Goal: Task Accomplishment & Management: Use online tool/utility

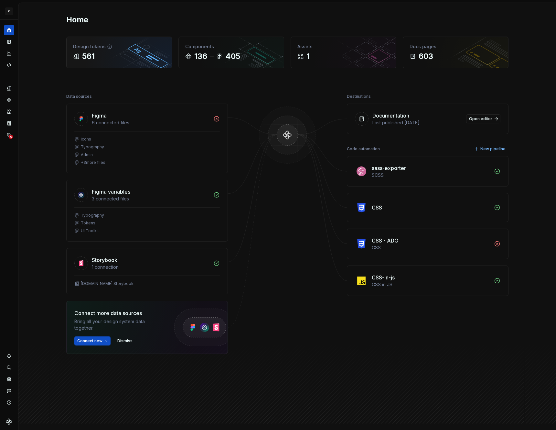
click at [110, 44] on div "Design tokens" at bounding box center [119, 46] width 92 height 6
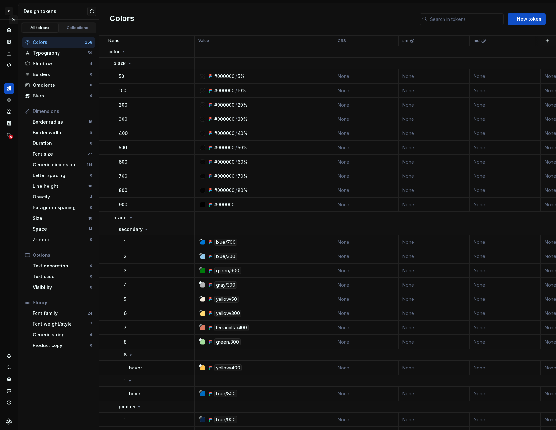
click at [14, 19] on button "Expand sidebar" at bounding box center [13, 19] width 9 height 9
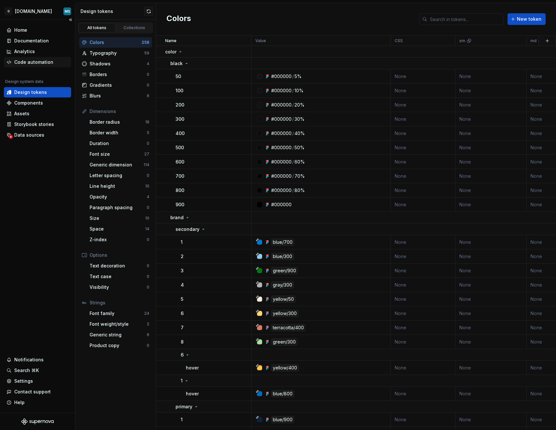
click at [35, 63] on div "Code automation" at bounding box center [33, 62] width 39 height 6
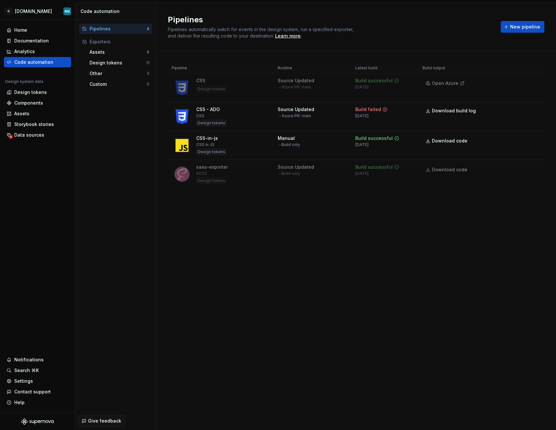
click at [407, 267] on div "Pipelines Pipelines automatically watch for events in the design system, run a …" at bounding box center [356, 216] width 400 height 427
click at [529, 29] on span "New pipeline" at bounding box center [525, 27] width 30 height 6
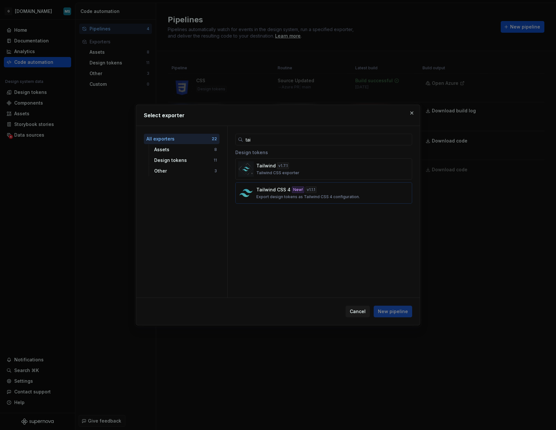
type input "tai"
click at [358, 192] on div "Tailwind CSS 4 New! v 1.1.1 Export design tokens as Tailwind CSS 4 configuratio…" at bounding box center [322, 192] width 131 height 13
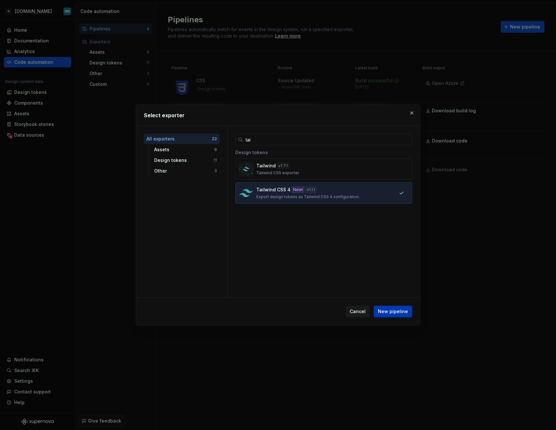
click at [398, 313] on span "New pipeline" at bounding box center [393, 311] width 30 height 6
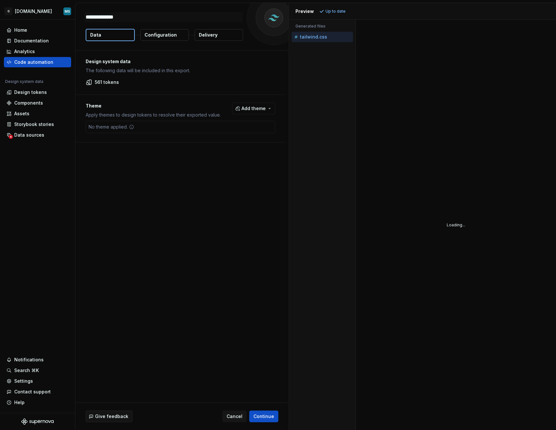
type textarea "*"
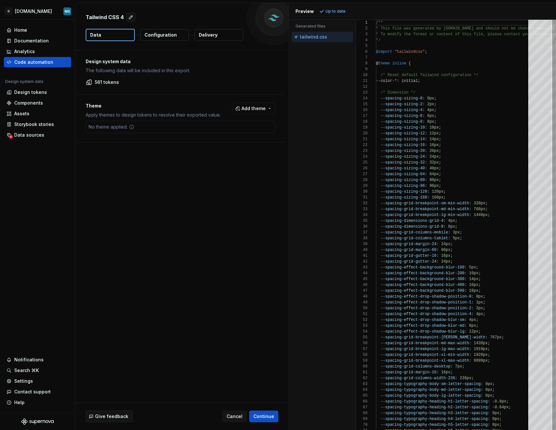
click at [151, 42] on div "Tailwind CSS 4 Data Configuration Delivery" at bounding box center [181, 26] width 213 height 47
click at [164, 39] on button "Configuration" at bounding box center [164, 35] width 49 height 12
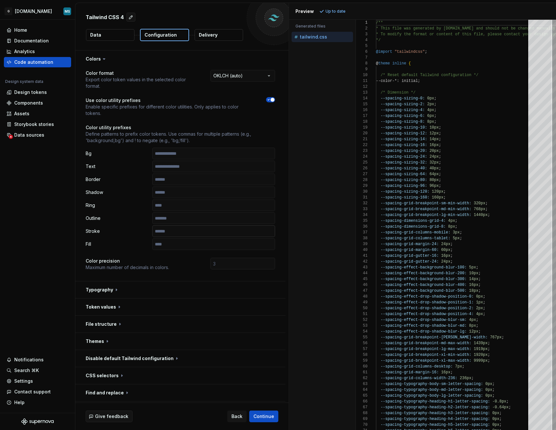
scroll to position [33, 0]
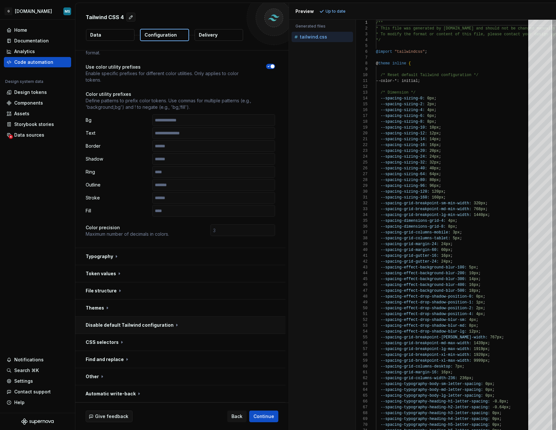
click at [143, 323] on button "button" at bounding box center [180, 324] width 210 height 17
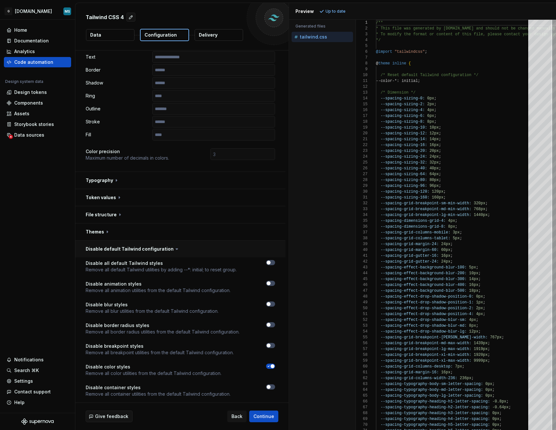
scroll to position [191, 0]
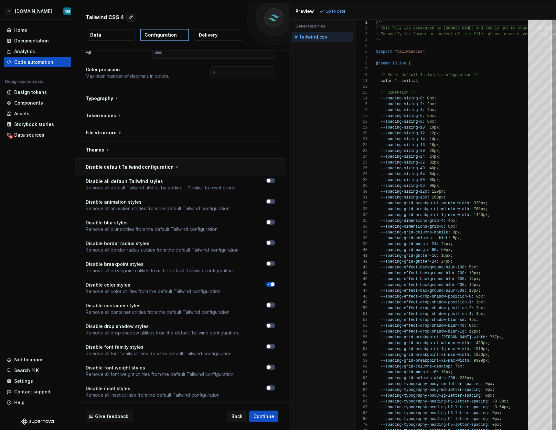
click at [130, 165] on button "button" at bounding box center [180, 166] width 210 height 17
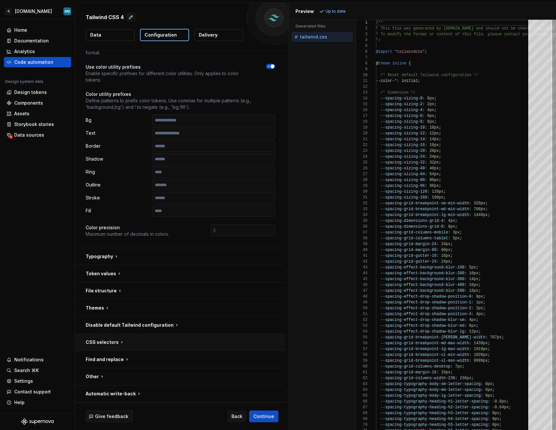
click at [120, 341] on button "button" at bounding box center [180, 341] width 210 height 17
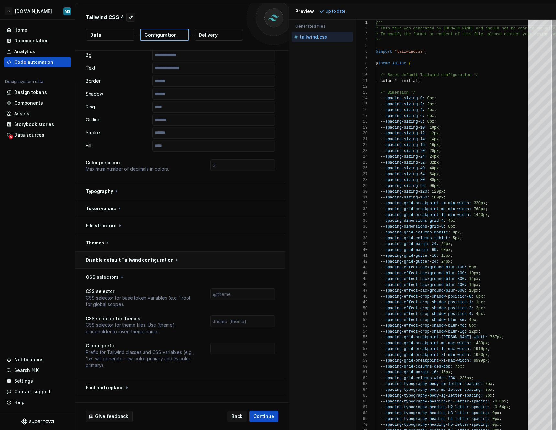
scroll to position [126, 0]
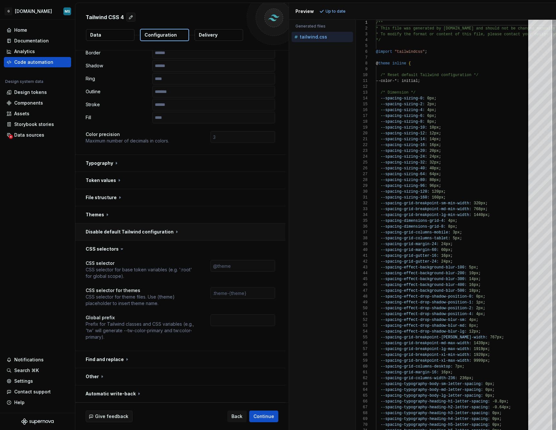
click at [130, 234] on button "button" at bounding box center [180, 231] width 210 height 17
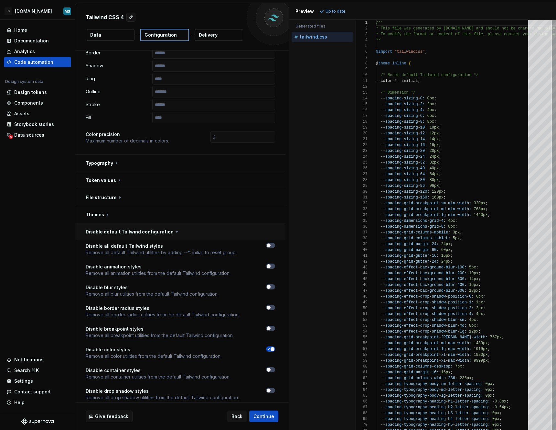
click at [128, 235] on button "button" at bounding box center [180, 231] width 210 height 17
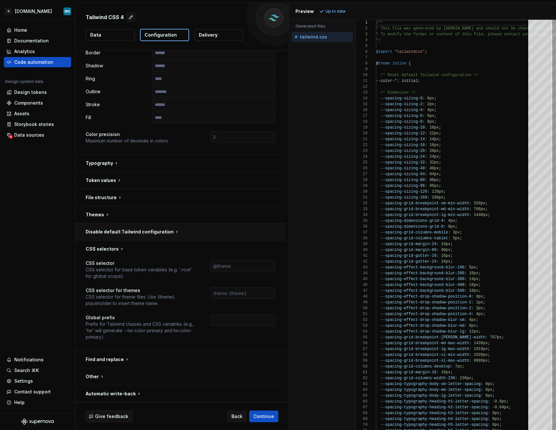
click at [195, 230] on button "button" at bounding box center [180, 231] width 210 height 17
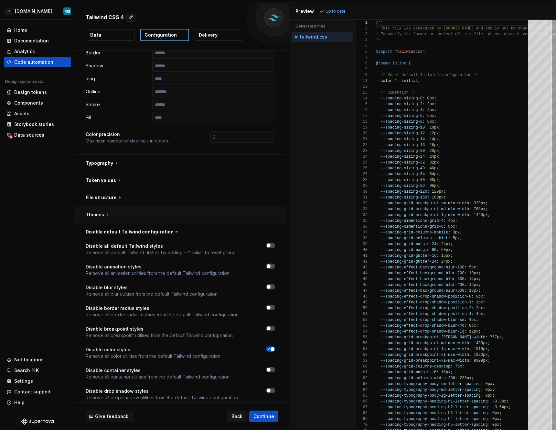
click at [137, 219] on button "button" at bounding box center [180, 214] width 210 height 17
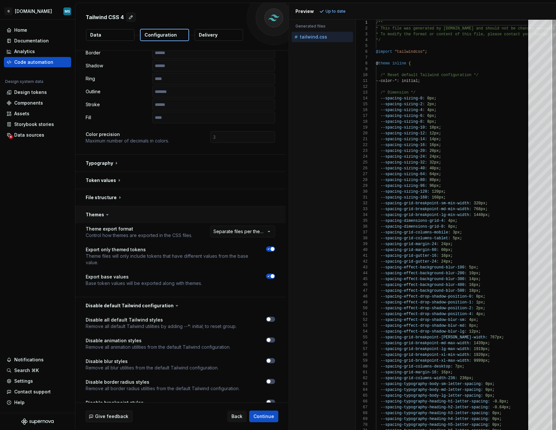
click at [139, 215] on button "button" at bounding box center [180, 214] width 210 height 17
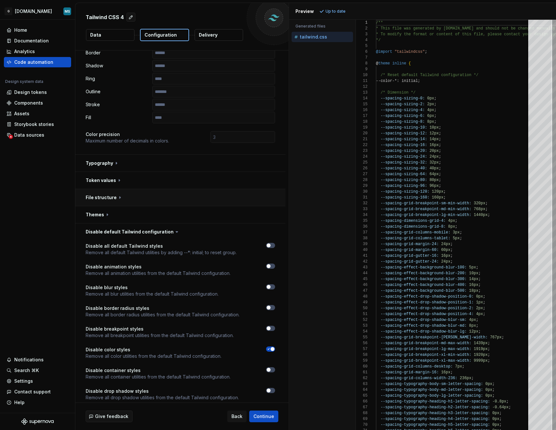
click at [139, 197] on button "button" at bounding box center [180, 197] width 210 height 17
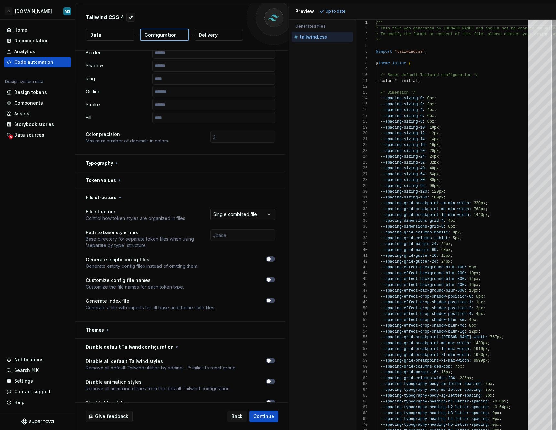
click at [238, 213] on html "**********" at bounding box center [278, 215] width 556 height 430
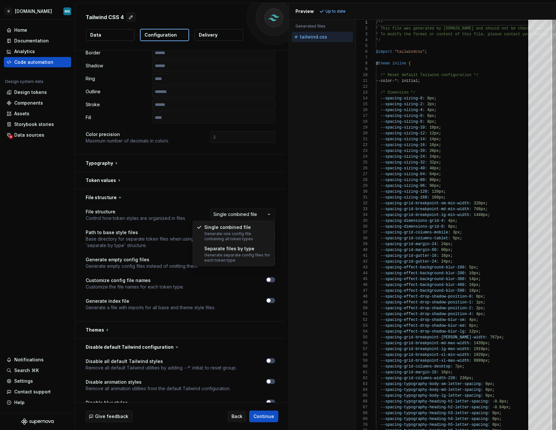
select select "**********"
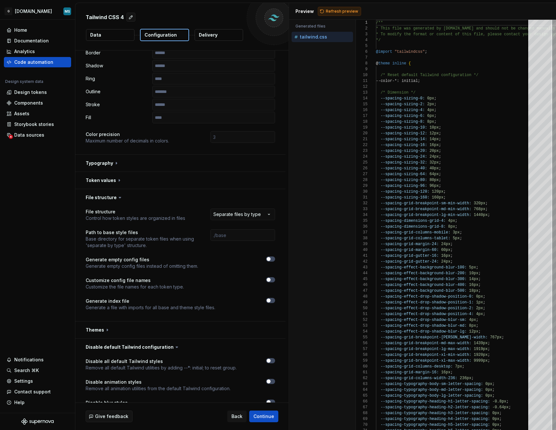
click at [332, 12] on span "Refresh preview" at bounding box center [342, 11] width 32 height 5
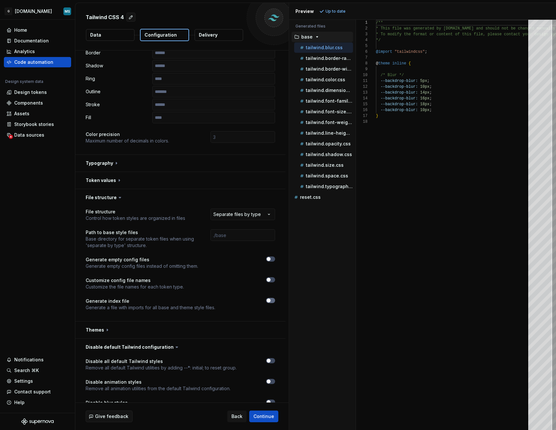
click at [272, 300] on button "button" at bounding box center [270, 300] width 9 height 5
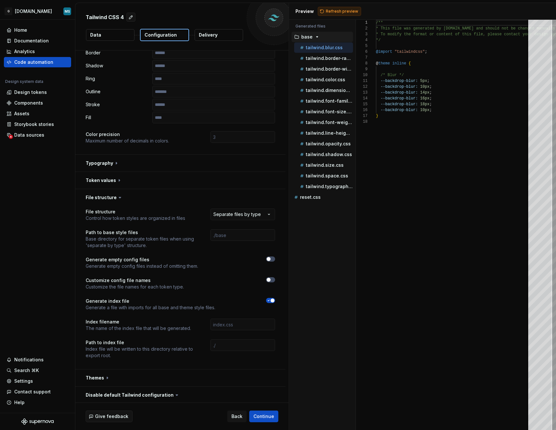
click at [334, 13] on span "Refresh preview" at bounding box center [342, 11] width 32 height 5
click at [310, 200] on div "index.css" at bounding box center [323, 197] width 60 height 6
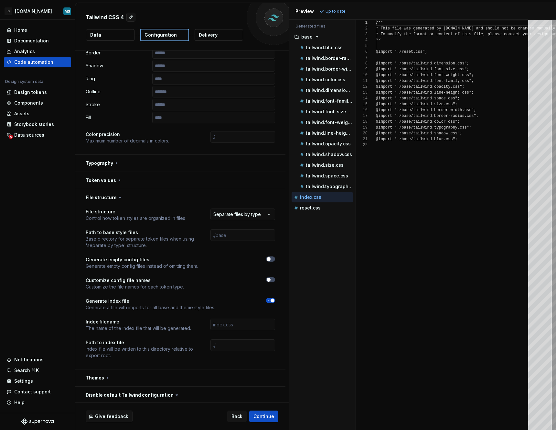
scroll to position [58, 0]
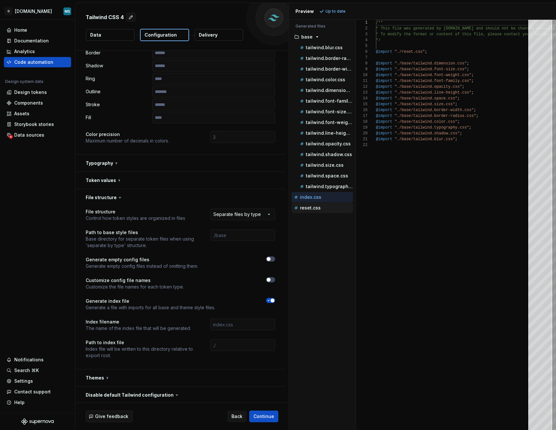
click at [309, 207] on p "reset.css" at bounding box center [310, 207] width 21 height 5
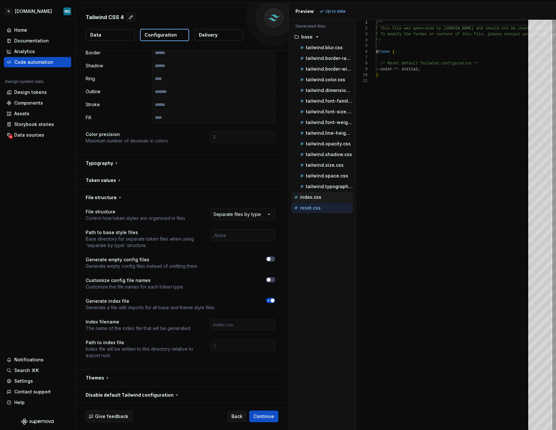
click at [310, 201] on div "index.css" at bounding box center [322, 197] width 61 height 10
click at [322, 194] on div "index.css" at bounding box center [323, 197] width 60 height 6
type textarea "**********"
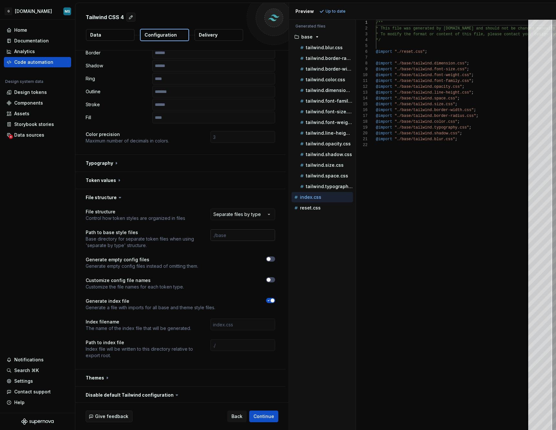
click at [252, 229] on input "text" at bounding box center [243, 235] width 65 height 12
type input "./tokens"
click at [345, 13] on span "Refresh preview" at bounding box center [342, 11] width 32 height 5
type textarea "**********"
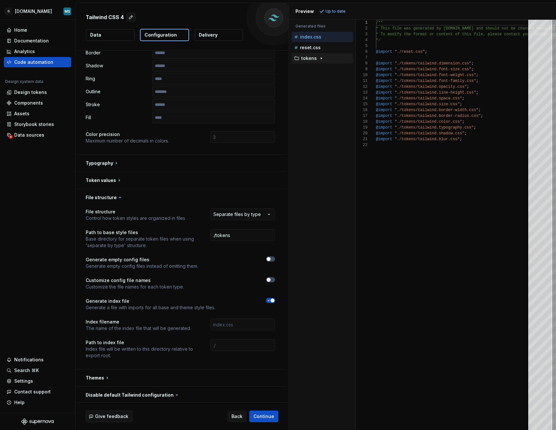
click at [314, 61] on button "tokens" at bounding box center [322, 58] width 61 height 7
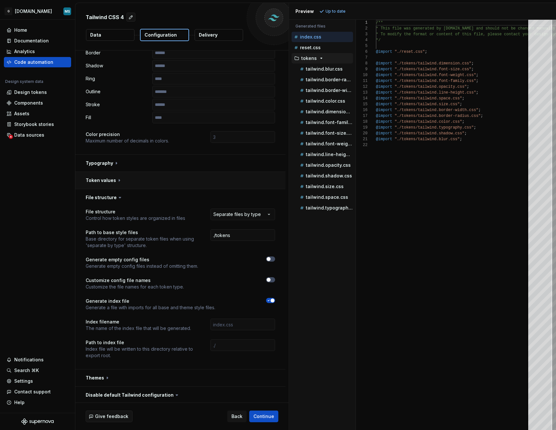
click at [120, 179] on button "button" at bounding box center [180, 180] width 210 height 17
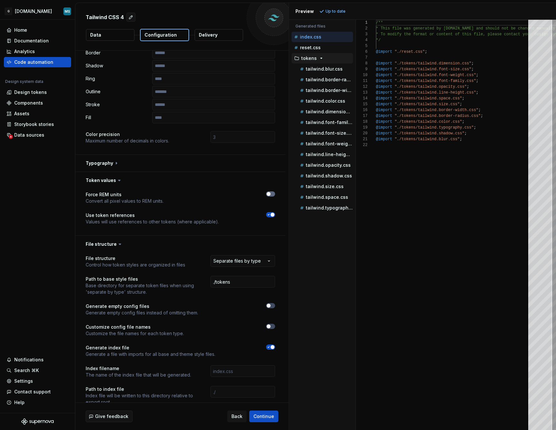
click at [273, 192] on button "button" at bounding box center [270, 193] width 9 height 5
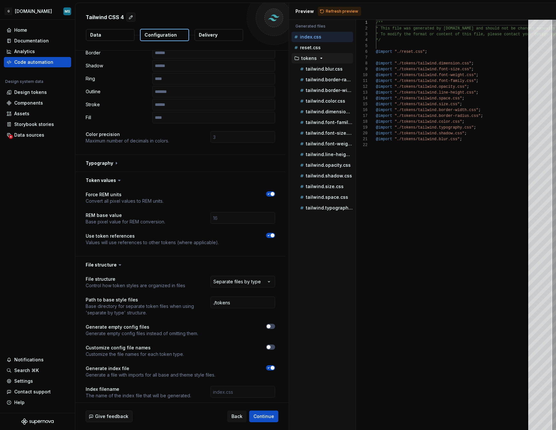
click at [273, 192] on span "button" at bounding box center [273, 194] width 4 height 4
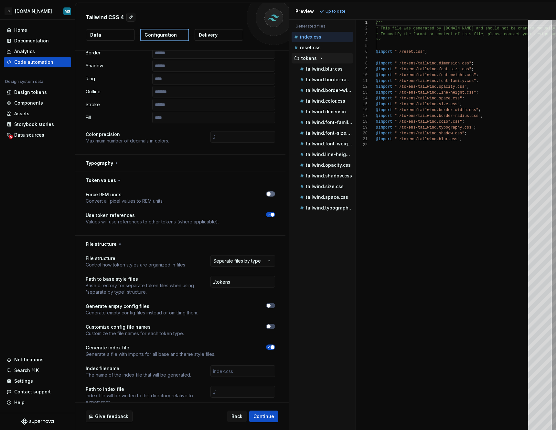
click at [273, 192] on button "button" at bounding box center [270, 193] width 9 height 5
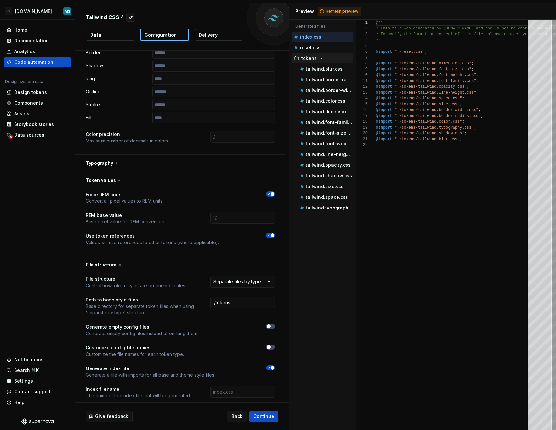
click at [273, 192] on span "button" at bounding box center [273, 194] width 4 height 4
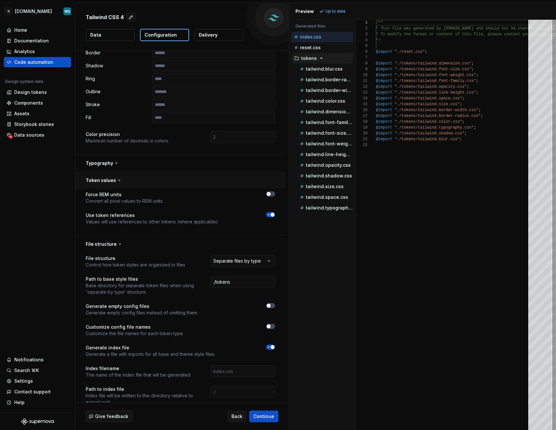
click at [127, 179] on button "button" at bounding box center [180, 180] width 210 height 17
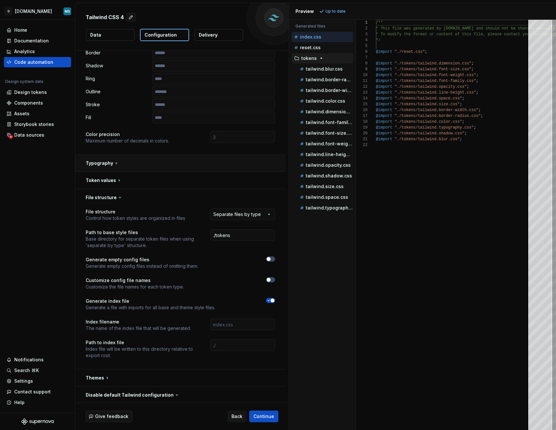
click at [126, 163] on button "button" at bounding box center [180, 163] width 210 height 17
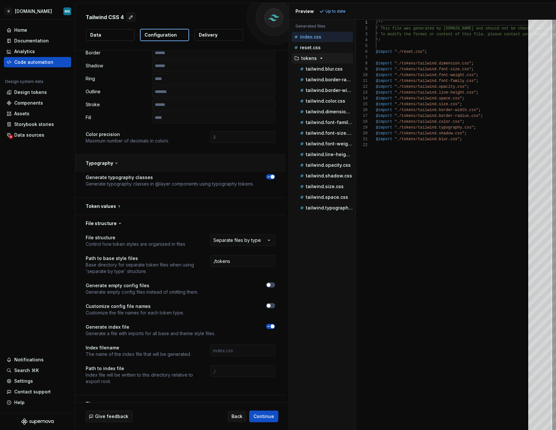
click at [126, 163] on button "button" at bounding box center [180, 163] width 210 height 17
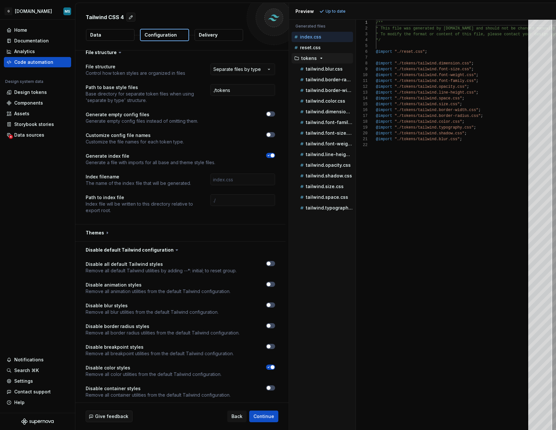
scroll to position [120, 0]
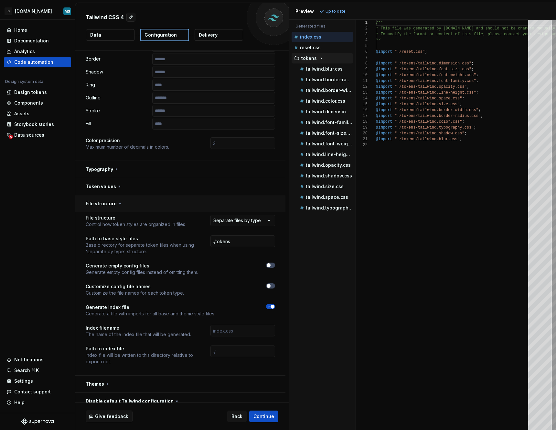
click at [126, 199] on button "button" at bounding box center [180, 203] width 210 height 17
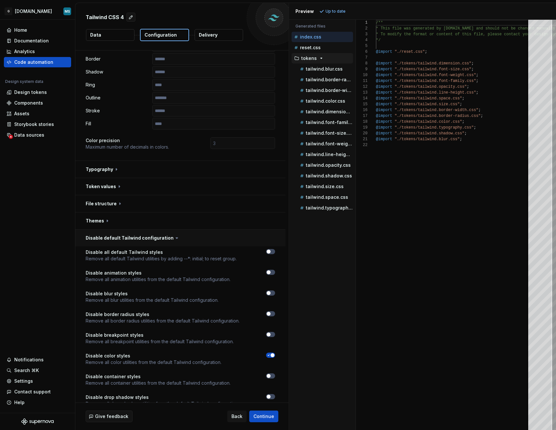
click at [216, 240] on button "button" at bounding box center [180, 237] width 210 height 17
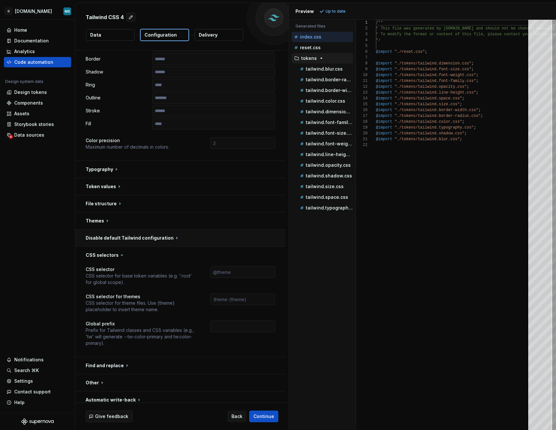
scroll to position [126, 0]
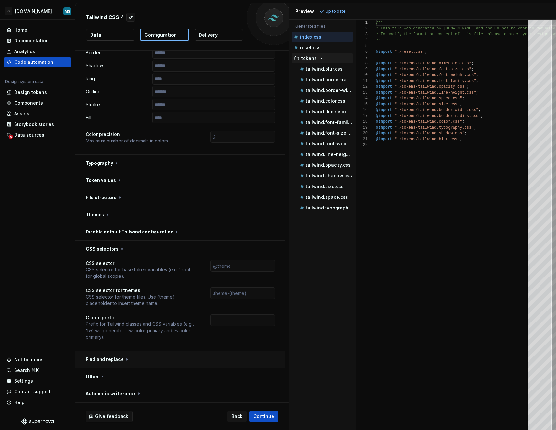
click at [125, 359] on button "button" at bounding box center [180, 359] width 210 height 17
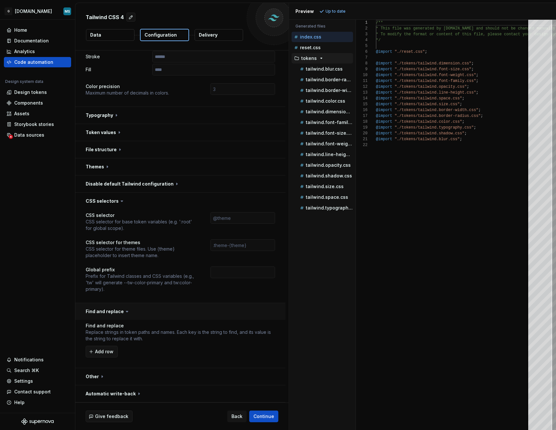
click at [115, 309] on button "button" at bounding box center [180, 311] width 210 height 17
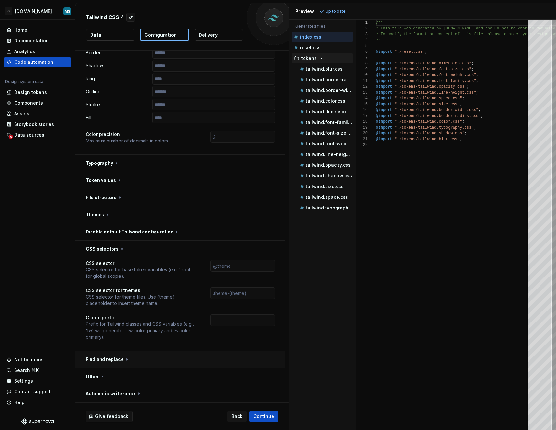
scroll to position [126, 0]
click at [115, 378] on button "button" at bounding box center [180, 376] width 210 height 17
type textarea "*"
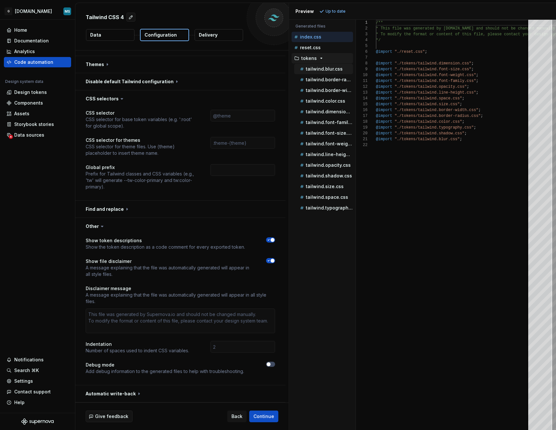
click at [315, 73] on div "tailwind.blur.css" at bounding box center [323, 69] width 59 height 10
click at [319, 83] on div "tailwind.border-radius.css" at bounding box center [323, 79] width 59 height 10
click at [319, 93] on div "tailwind.border-width.css" at bounding box center [326, 90] width 54 height 6
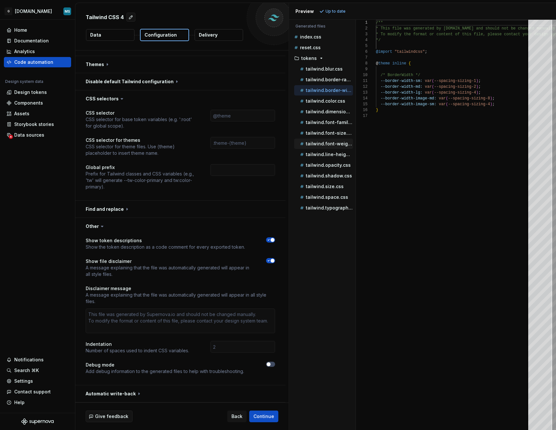
click at [321, 138] on div "tailwind.font-weight.css" at bounding box center [323, 143] width 59 height 10
click at [323, 184] on p "tailwind.size.css" at bounding box center [325, 186] width 38 height 5
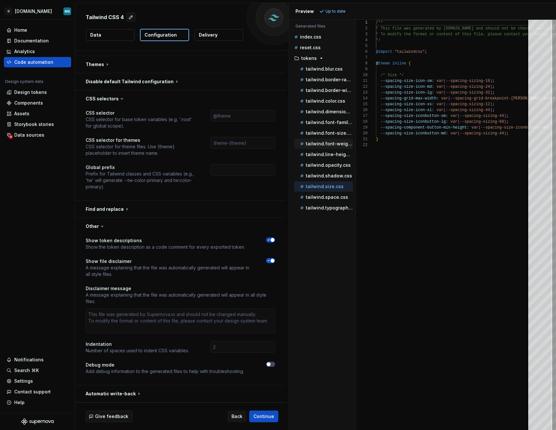
click at [328, 145] on p "tailwind.font-weight.css" at bounding box center [329, 143] width 47 height 5
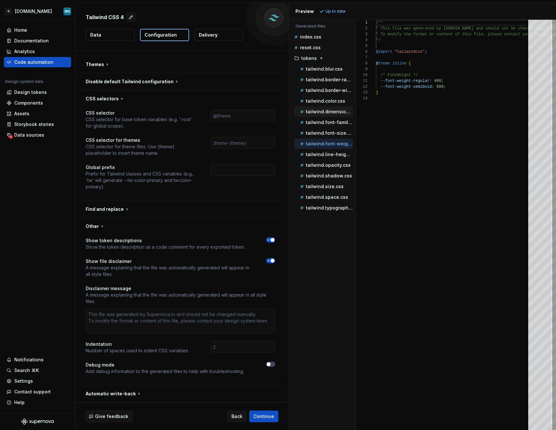
click at [327, 106] on div "tailwind.dimension.css" at bounding box center [323, 111] width 59 height 10
click at [326, 102] on p "tailwind.color.css" at bounding box center [325, 100] width 39 height 5
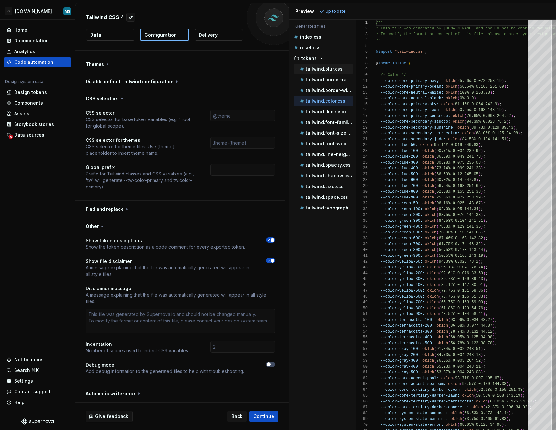
click at [322, 68] on p "tailwind.blur.css" at bounding box center [324, 68] width 37 height 5
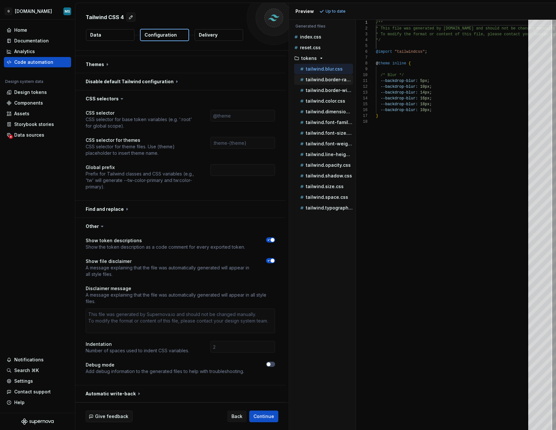
click at [329, 78] on p "tailwind.border-radius.css" at bounding box center [329, 79] width 47 height 5
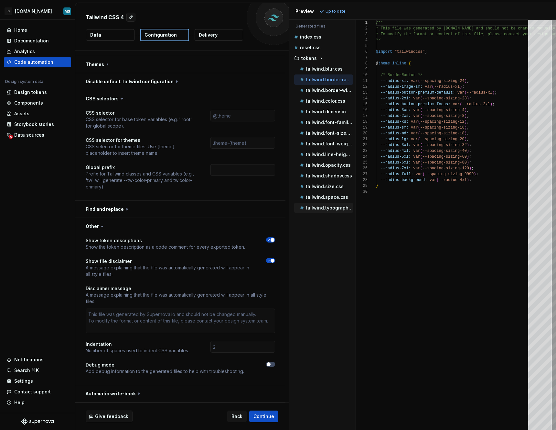
click at [330, 206] on p "tailwind.typography.css" at bounding box center [329, 207] width 47 height 5
type textarea "**********"
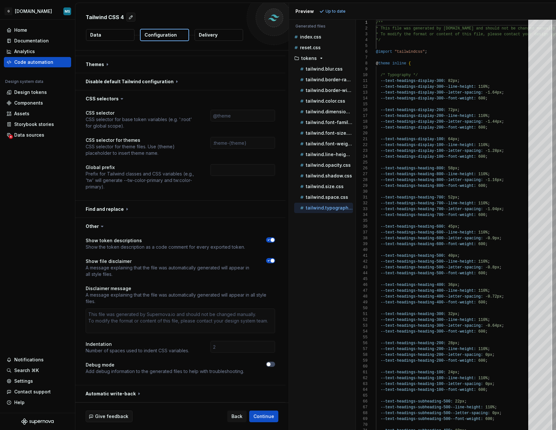
click at [271, 260] on span "button" at bounding box center [273, 260] width 4 height 4
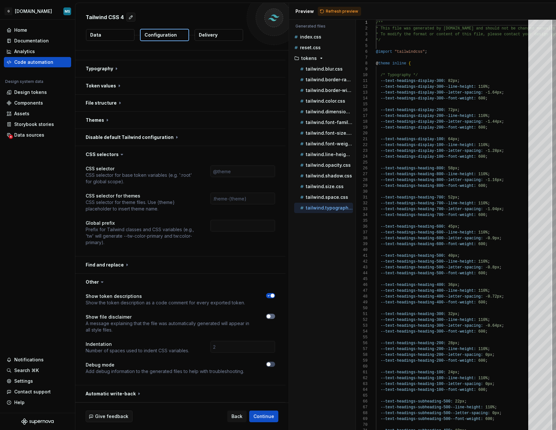
click at [270, 260] on button "button" at bounding box center [180, 264] width 210 height 17
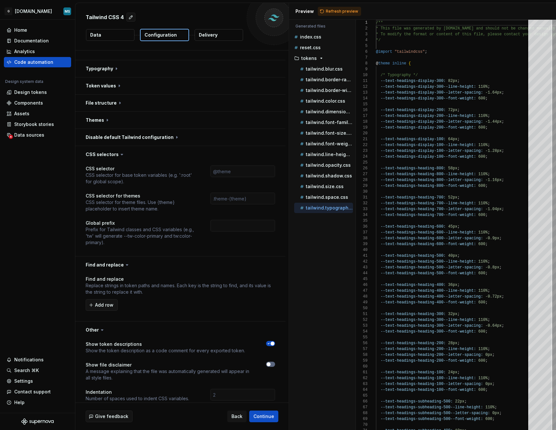
click at [270, 260] on button "button" at bounding box center [180, 264] width 210 height 17
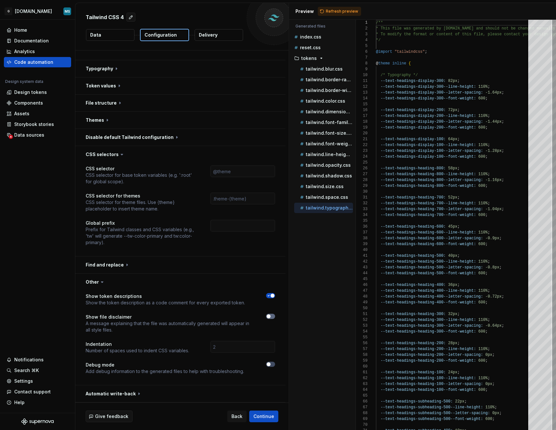
click at [272, 315] on button "button" at bounding box center [270, 315] width 9 height 5
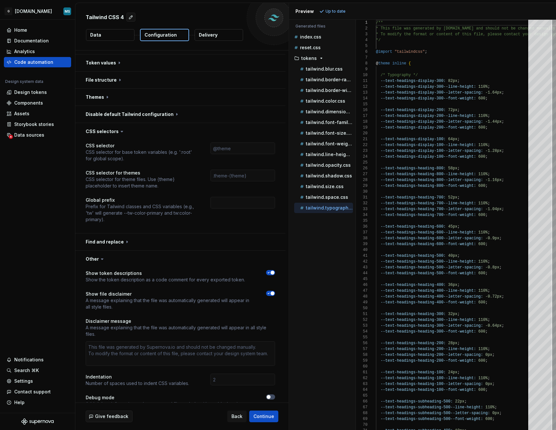
scroll to position [277, 0]
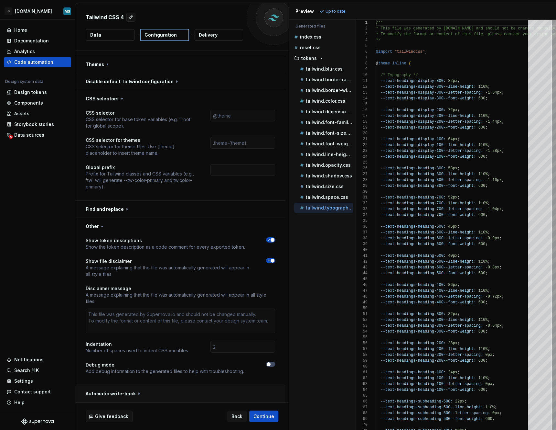
click at [128, 395] on button "button" at bounding box center [180, 393] width 210 height 17
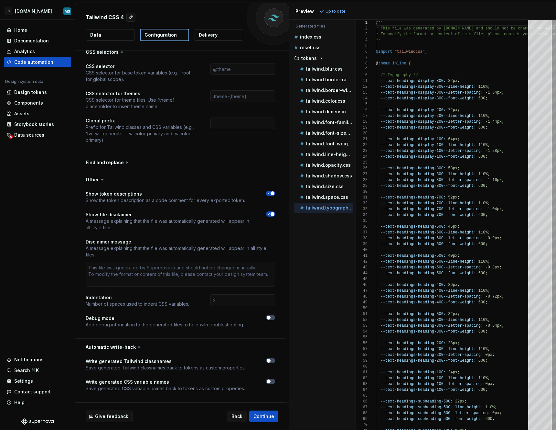
click at [137, 345] on icon at bounding box center [139, 347] width 6 height 6
click at [96, 175] on button "button" at bounding box center [180, 179] width 210 height 17
type textarea "*"
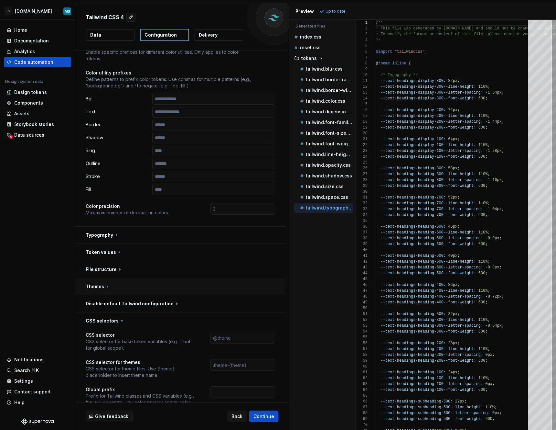
scroll to position [0, 0]
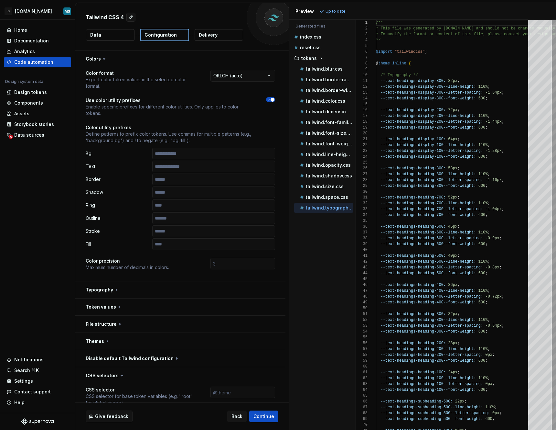
click at [214, 35] on p "Delivery" at bounding box center [208, 35] width 19 height 6
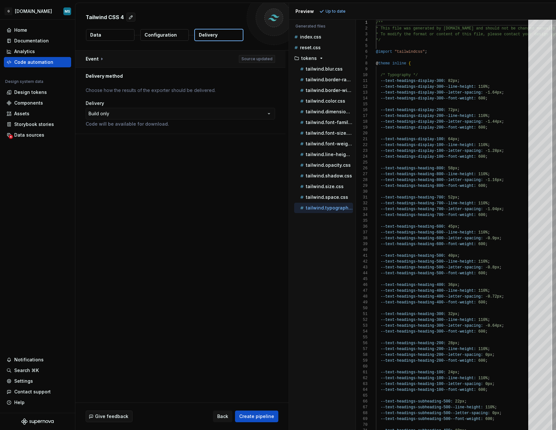
click at [95, 60] on button "button" at bounding box center [180, 58] width 210 height 17
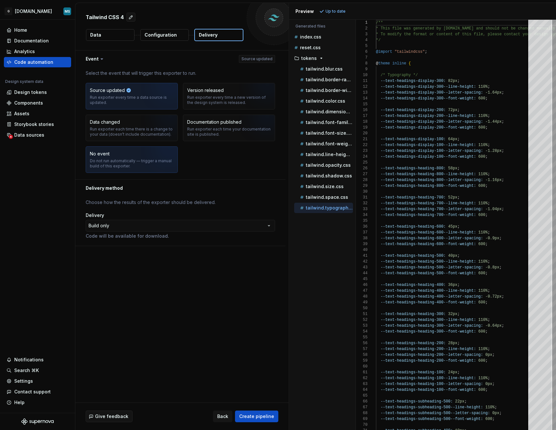
click at [129, 166] on div "Do not run automatically — trigger a manual build of this exporter." at bounding box center [132, 163] width 84 height 10
click at [243, 294] on div "**********" at bounding box center [181, 226] width 213 height 352
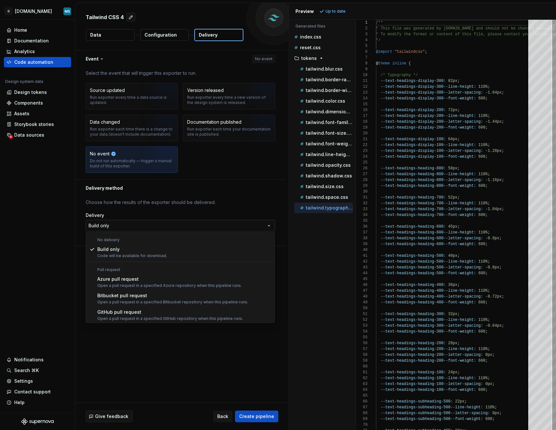
click at [162, 227] on html "**********" at bounding box center [278, 215] width 556 height 430
click at [185, 205] on html "**********" at bounding box center [278, 215] width 556 height 430
click at [123, 221] on html "**********" at bounding box center [278, 215] width 556 height 430
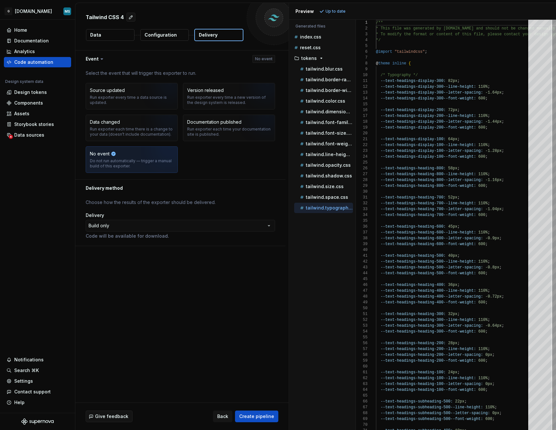
click at [187, 368] on html "**********" at bounding box center [278, 215] width 556 height 430
click at [260, 419] on span "Create pipeline" at bounding box center [256, 416] width 35 height 6
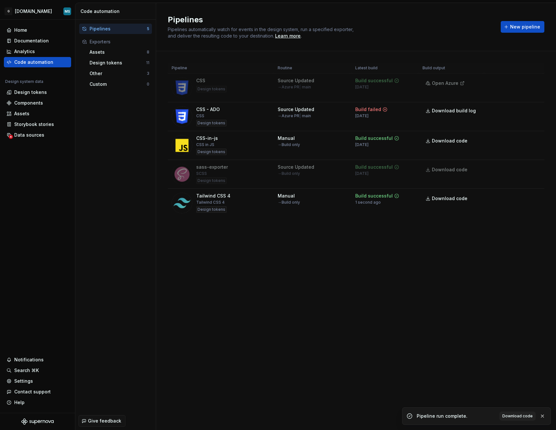
click at [345, 285] on div "Pipelines Pipelines automatically watch for events in the design system, run a …" at bounding box center [356, 216] width 400 height 427
click at [451, 201] on span "Download code" at bounding box center [450, 198] width 36 height 6
click at [224, 197] on div "Tailwind CSS 4" at bounding box center [213, 195] width 34 height 6
click at [222, 201] on div "Tailwind CSS 4" at bounding box center [210, 202] width 28 height 5
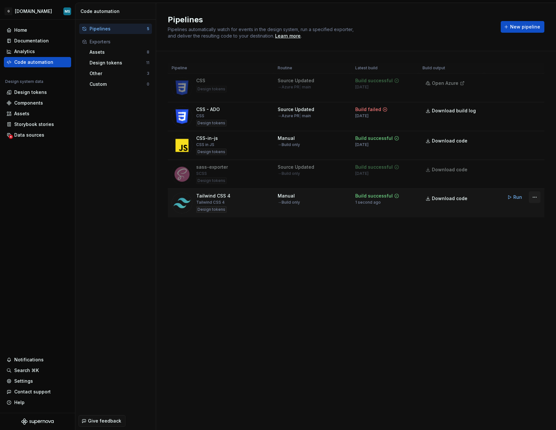
click at [536, 195] on html "G [DOMAIN_NAME] MS Home Documentation Analytics Code automation Design system d…" at bounding box center [278, 215] width 556 height 430
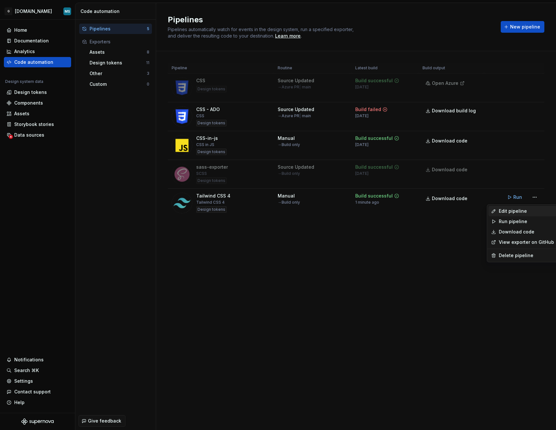
click at [515, 213] on div "Edit pipeline" at bounding box center [526, 211] width 55 height 6
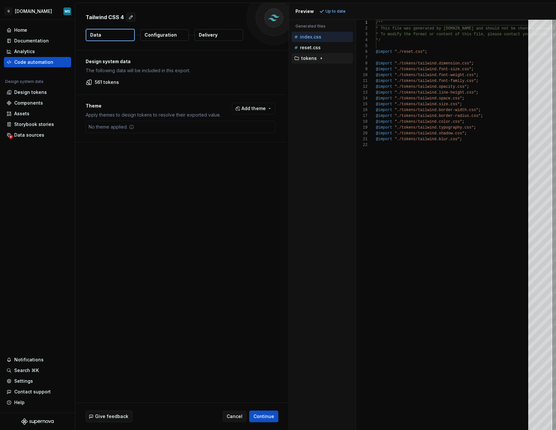
click at [302, 60] on p "tokens" at bounding box center [309, 58] width 16 height 5
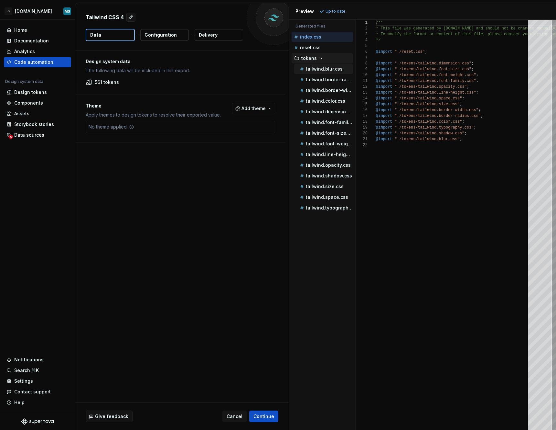
click at [318, 70] on p "tailwind.blur.css" at bounding box center [324, 68] width 37 height 5
type textarea "**********"
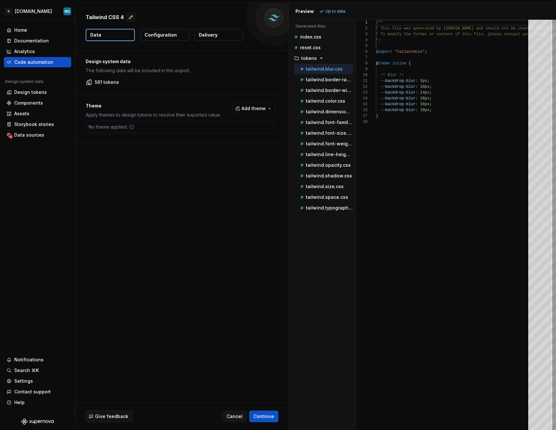
scroll to position [58, 0]
